Goal: Task Accomplishment & Management: Manage account settings

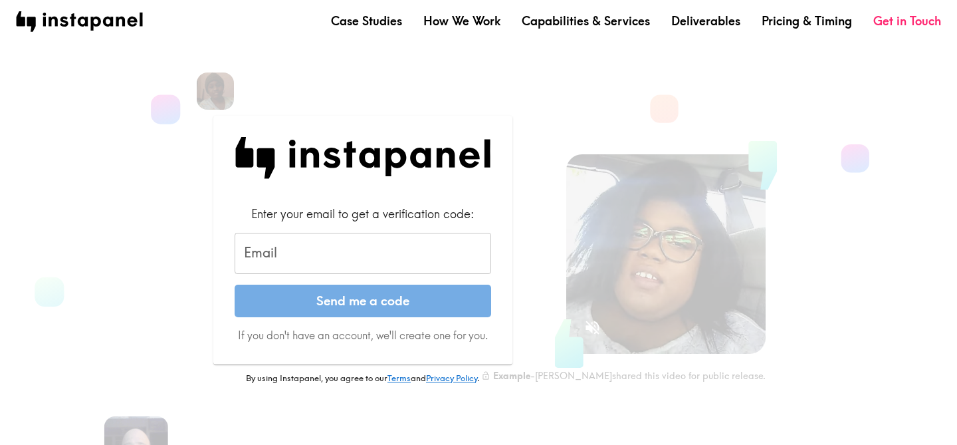
click at [421, 264] on input "Email" at bounding box center [363, 253] width 257 height 41
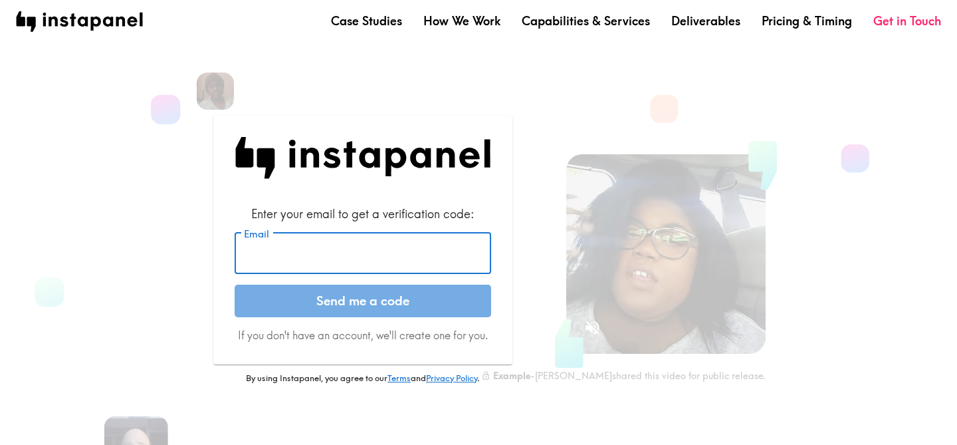
type input "[EMAIL_ADDRESS][DOMAIN_NAME]"
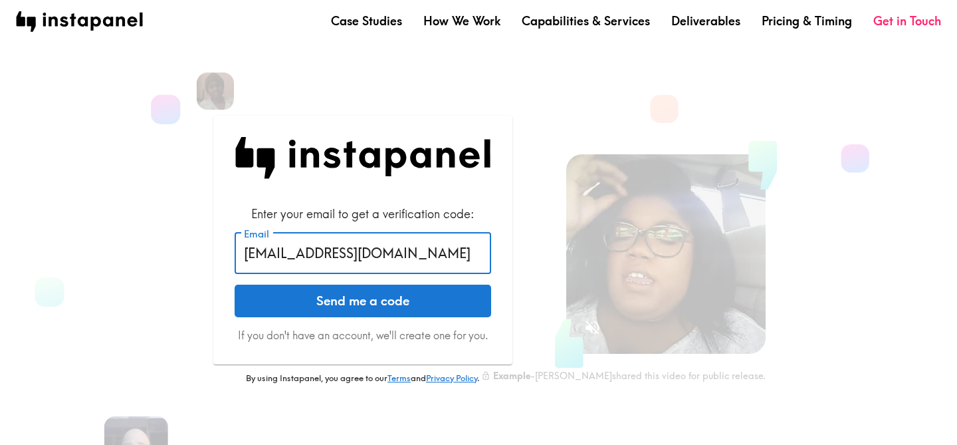
click at [397, 294] on button "Send me a code" at bounding box center [363, 300] width 257 height 33
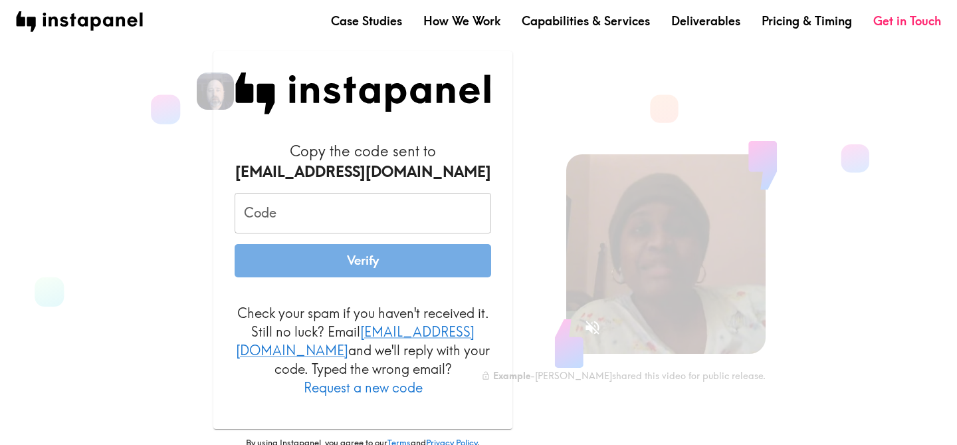
click at [361, 227] on input "Code" at bounding box center [363, 213] width 257 height 41
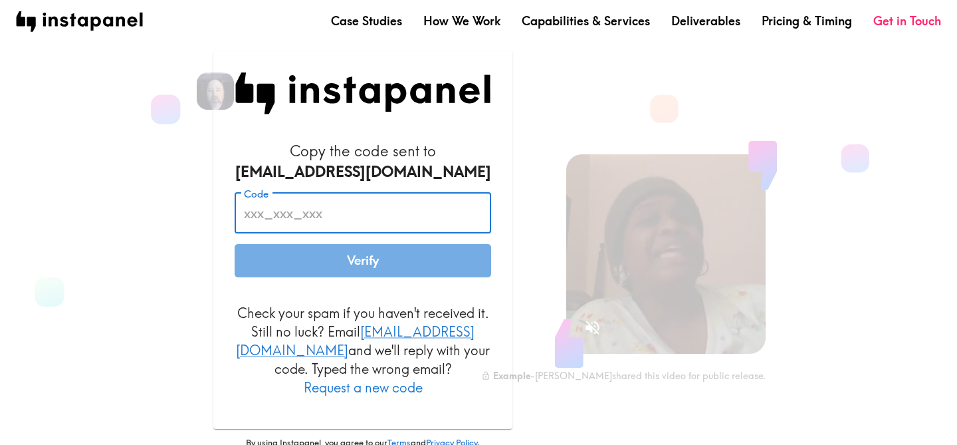
paste input "fBY_Nju_Tk5"
type input "fBY_Nju_Tk5"
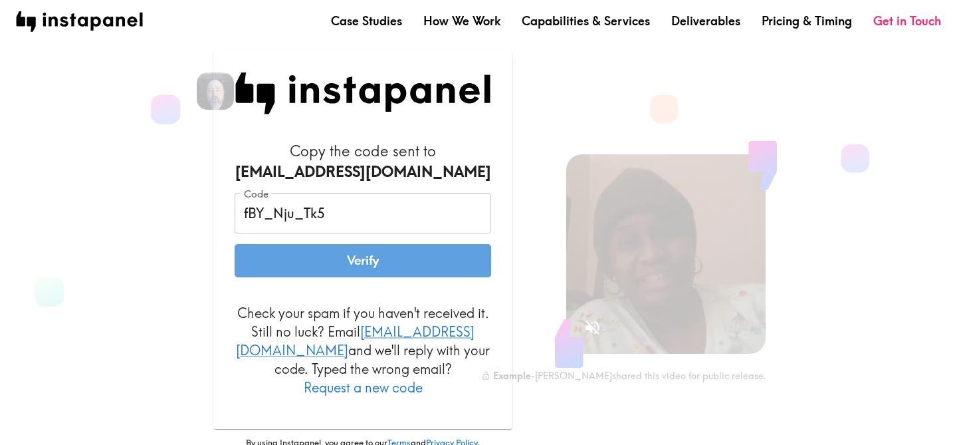
click at [355, 263] on button "Verify" at bounding box center [363, 260] width 257 height 33
